Goal: Check status

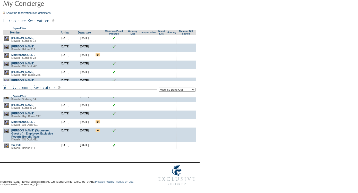
scroll to position [433, 0]
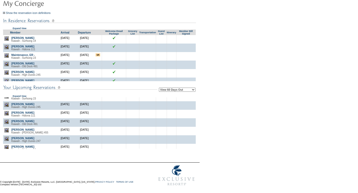
click at [6, 107] on img at bounding box center [6, 104] width 4 height 4
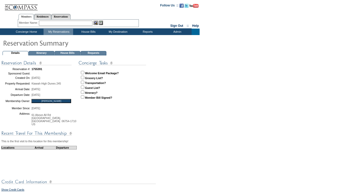
click at [83, 72] on input "checkbox" at bounding box center [82, 72] width 3 height 3
checkbox input "true"
drag, startPoint x: 66, startPoint y: 92, endPoint x: 3, endPoint y: 71, distance: 66.4
click at [3, 71] on tbody "Reservation #: 1755391 Sponsored Guest: Created On: [DATE] Property Requested: …" at bounding box center [39, 96] width 77 height 61
click at [31, 30] on td "Concierge Home" at bounding box center [25, 32] width 35 height 6
